Goal: Information Seeking & Learning: Understand process/instructions

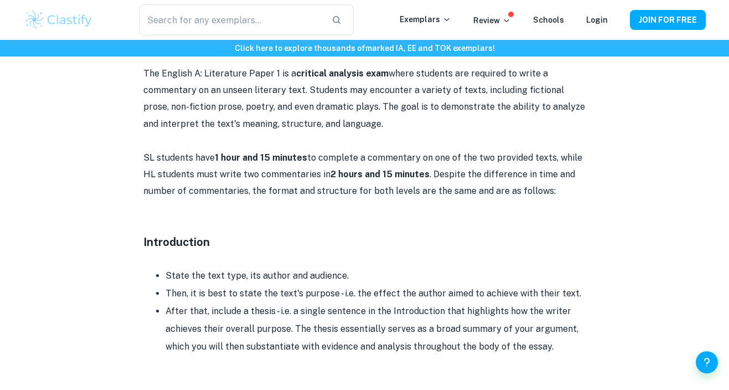
scroll to position [570, 0]
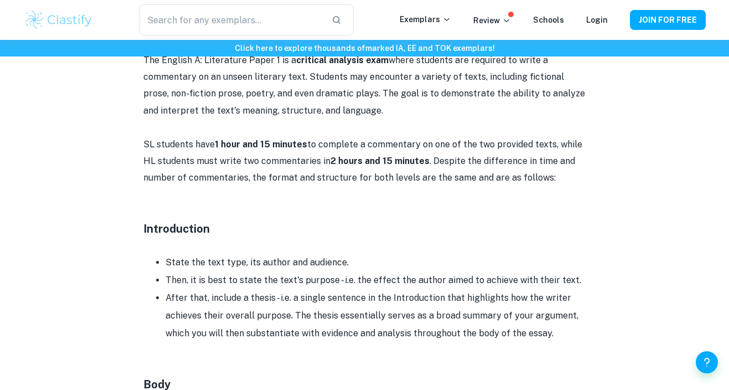
click at [295, 254] on li "State the text type, its author and audience." at bounding box center [376, 263] width 421 height 18
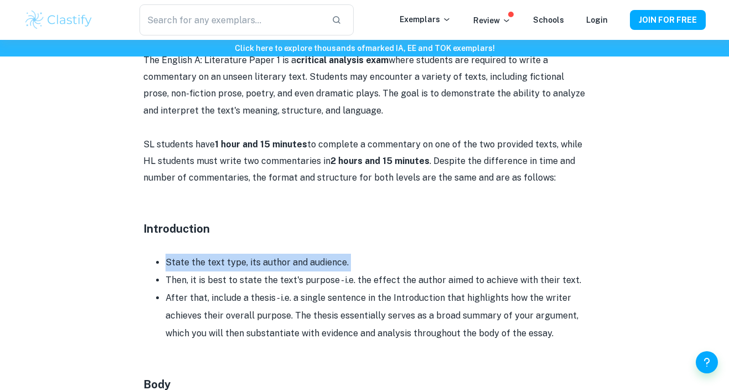
click at [295, 254] on li "State the text type, its author and audience." at bounding box center [376, 263] width 421 height 18
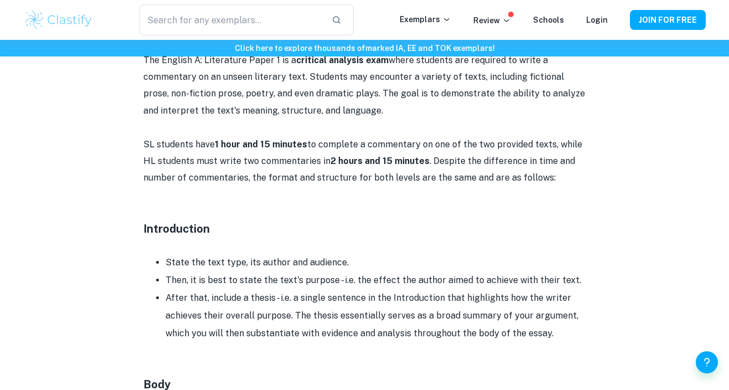
click at [295, 272] on li "Then, it is best to state the text's purpose - i.e. the effect the author aimed…" at bounding box center [376, 280] width 421 height 18
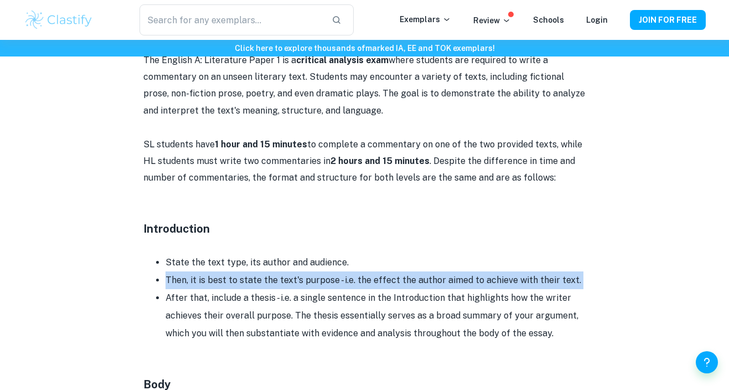
click at [295, 272] on li "Then, it is best to state the text's purpose - i.e. the effect the author aimed…" at bounding box center [376, 280] width 421 height 18
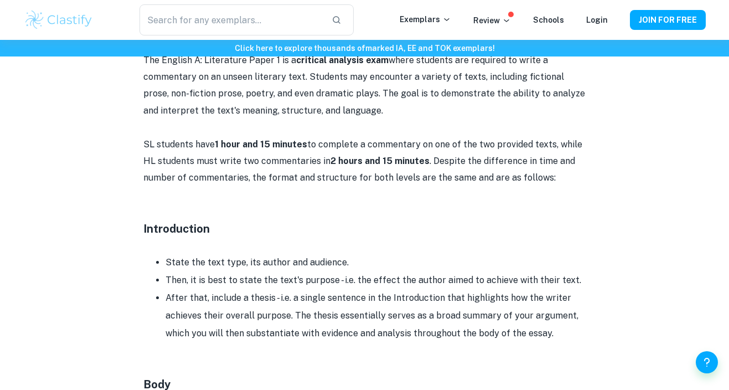
click at [308, 275] on li "Then, it is best to state the text's purpose - i.e. the effect the author aimed…" at bounding box center [376, 280] width 421 height 18
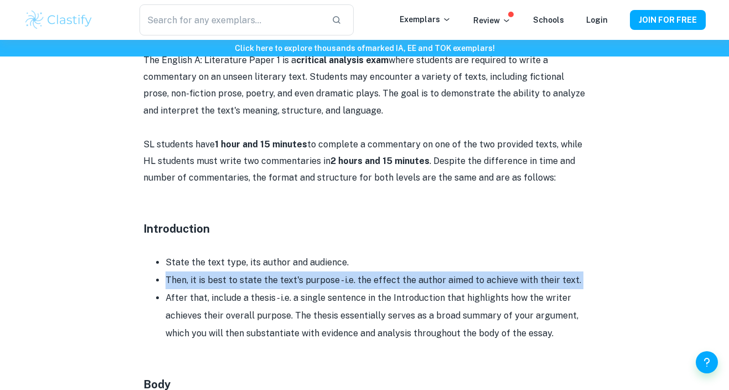
click at [308, 275] on li "Then, it is best to state the text's purpose - i.e. the effect the author aimed…" at bounding box center [376, 280] width 421 height 18
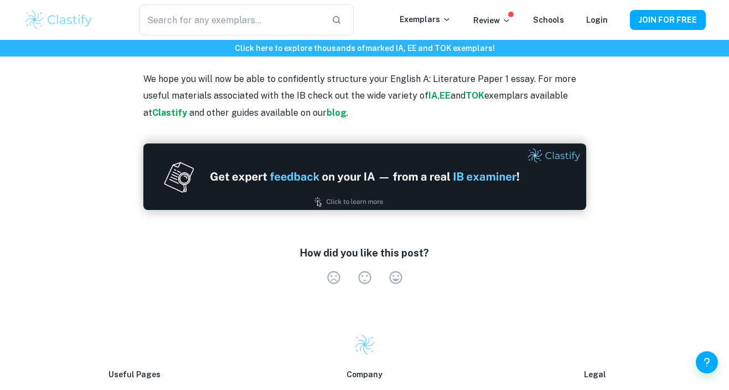
scroll to position [1570, 0]
